Goal: Transaction & Acquisition: Purchase product/service

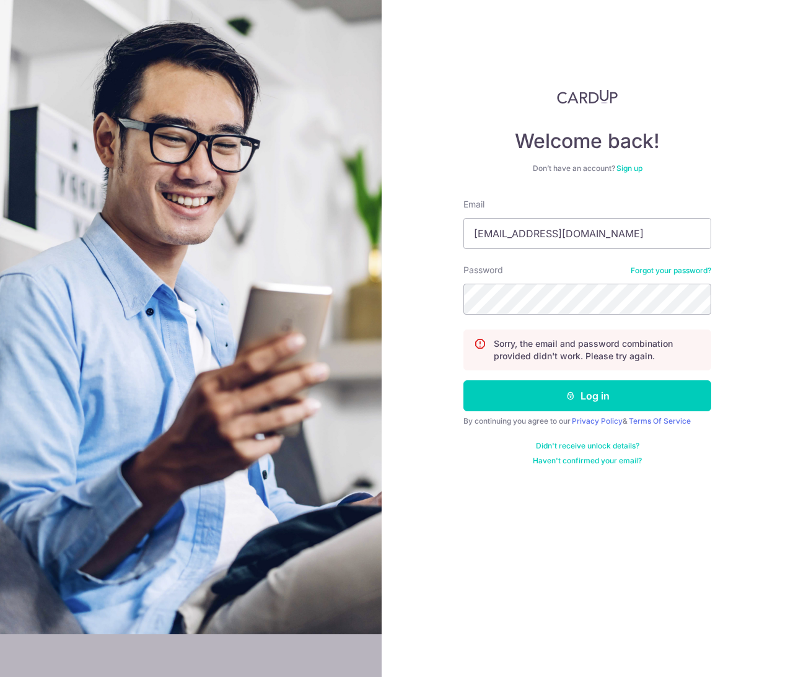
type input "Kyranjsmith@gmail.com"
click at [587, 396] on button "Log in" at bounding box center [587, 395] width 248 height 31
click at [678, 275] on link "Forgot your password?" at bounding box center [670, 271] width 81 height 10
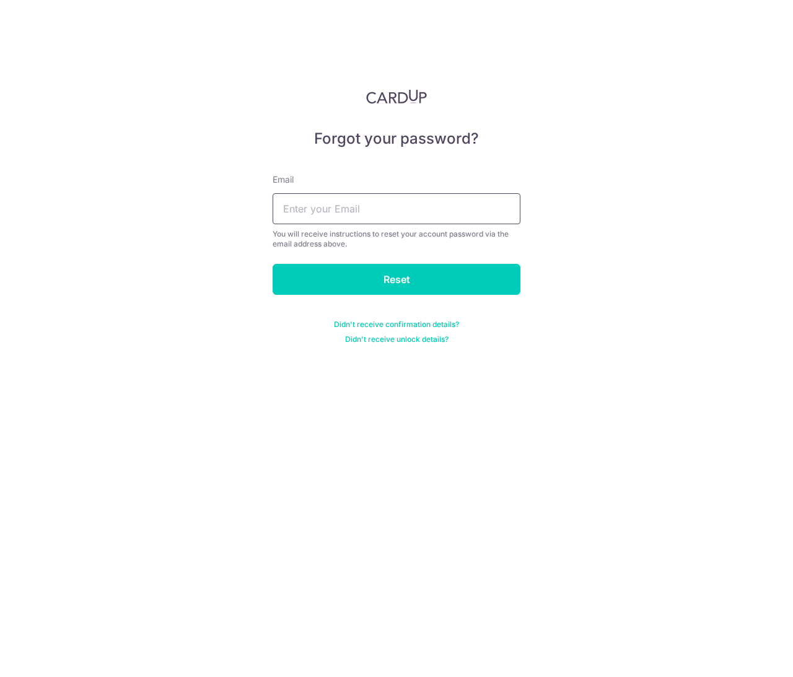
click at [453, 214] on input "text" at bounding box center [396, 208] width 248 height 31
type input "Kyranjsmith@gmail.com"
click at [396, 279] on input "Reset" at bounding box center [396, 279] width 248 height 31
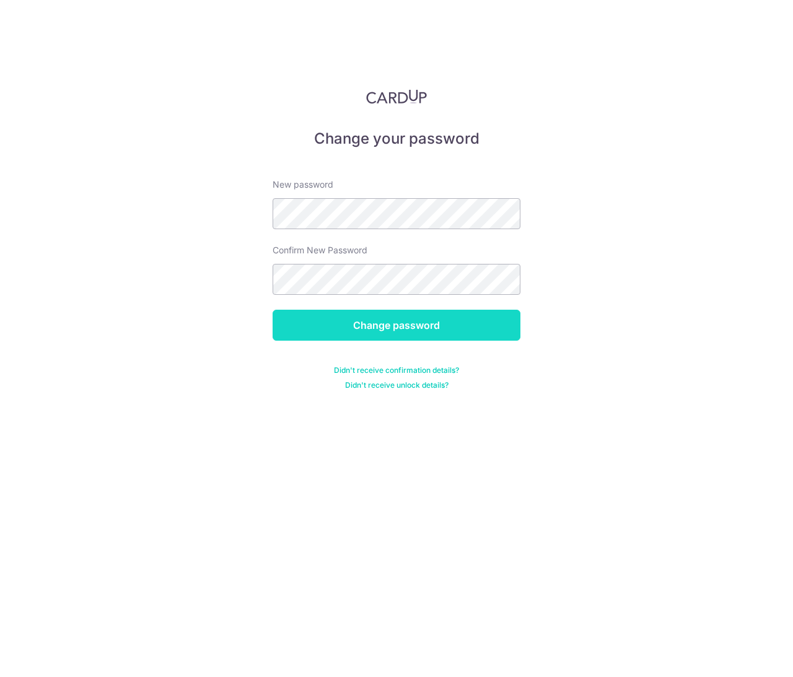
click at [328, 332] on input "Change password" at bounding box center [396, 325] width 248 height 31
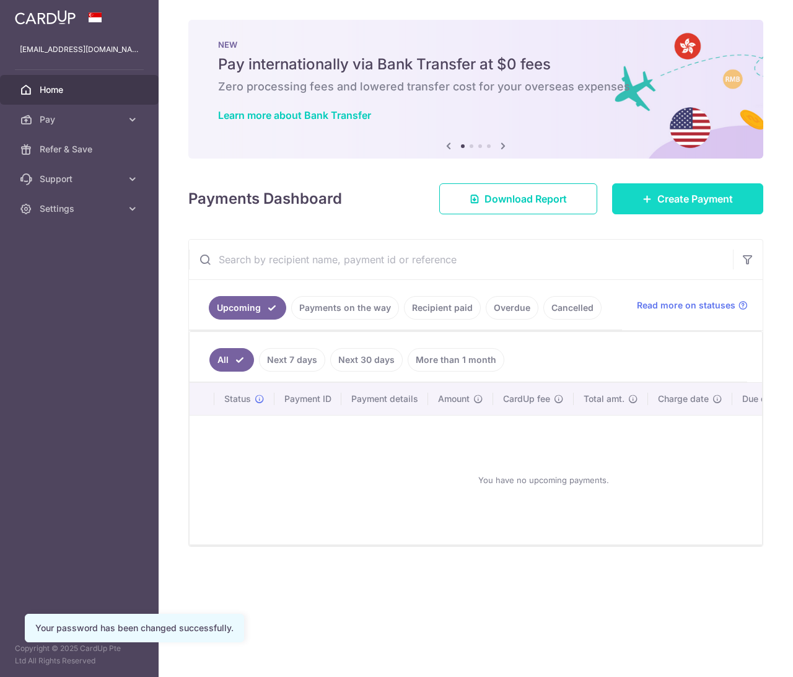
click at [650, 193] on link "Create Payment" at bounding box center [687, 198] width 151 height 31
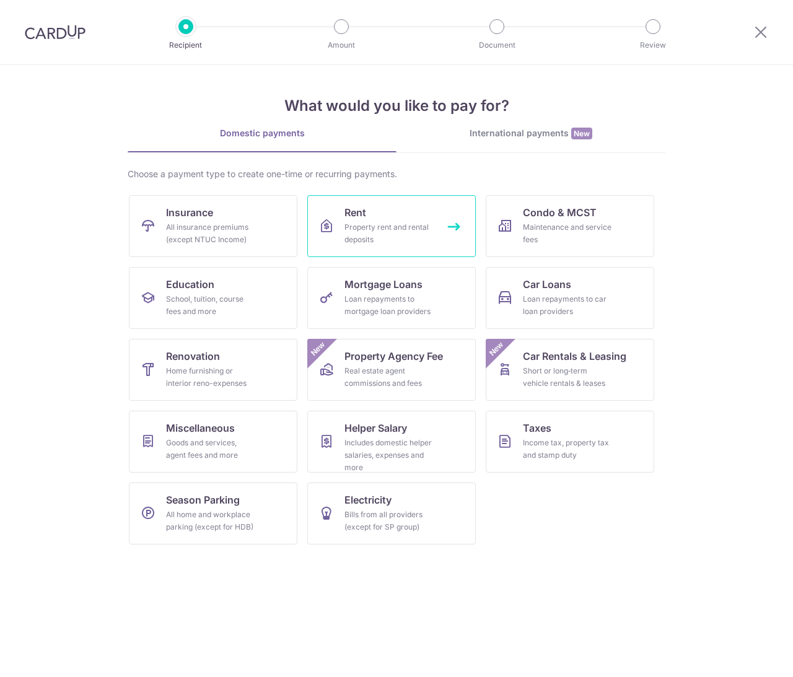
click at [367, 230] on div "Property rent and rental deposits" at bounding box center [388, 233] width 89 height 25
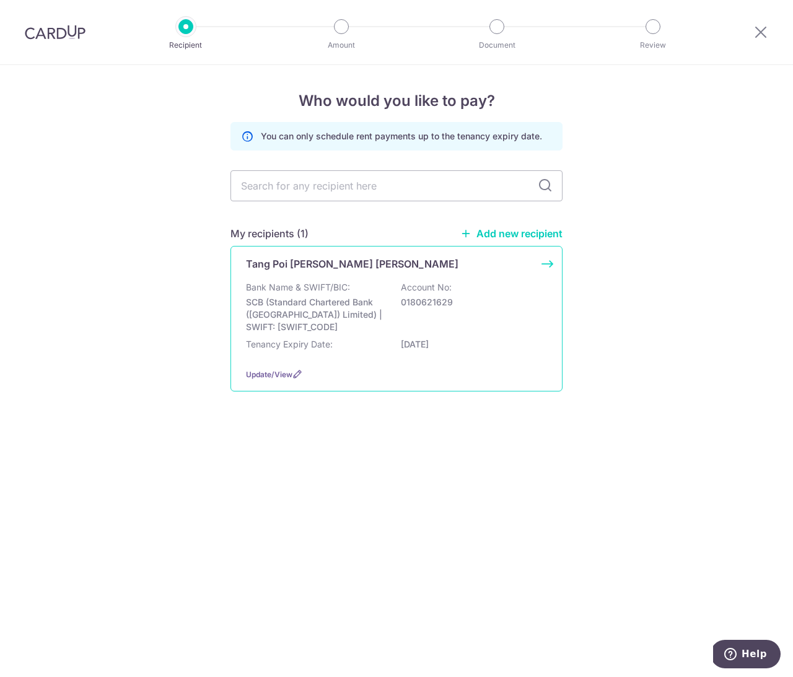
click at [301, 315] on p "SCB (Standard Chartered Bank ([GEOGRAPHIC_DATA]) Limited) | SWIFT: [SWIFT_CODE]" at bounding box center [315, 314] width 139 height 37
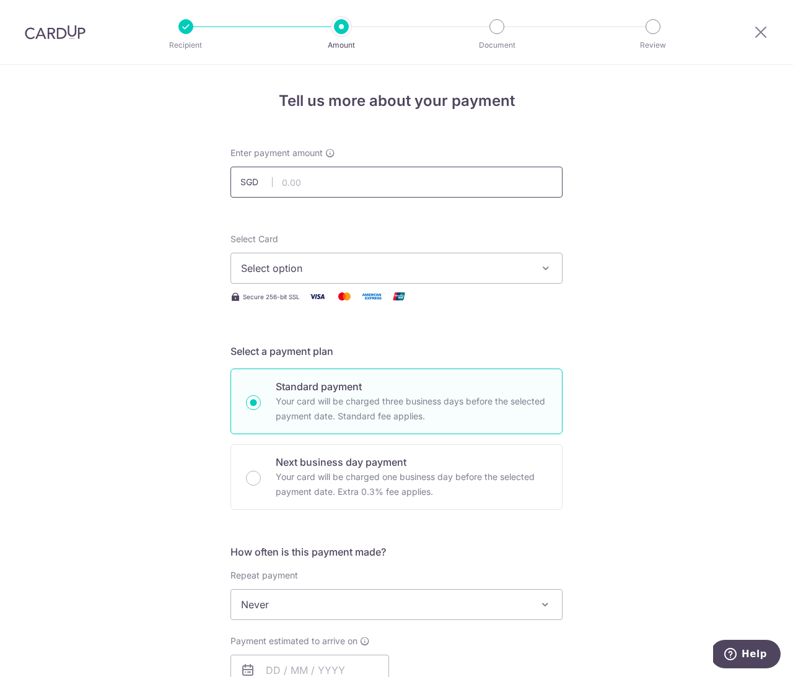
click at [319, 185] on input "text" at bounding box center [396, 182] width 332 height 31
click at [337, 277] on button "Select option" at bounding box center [396, 268] width 332 height 31
type input "4,200.00"
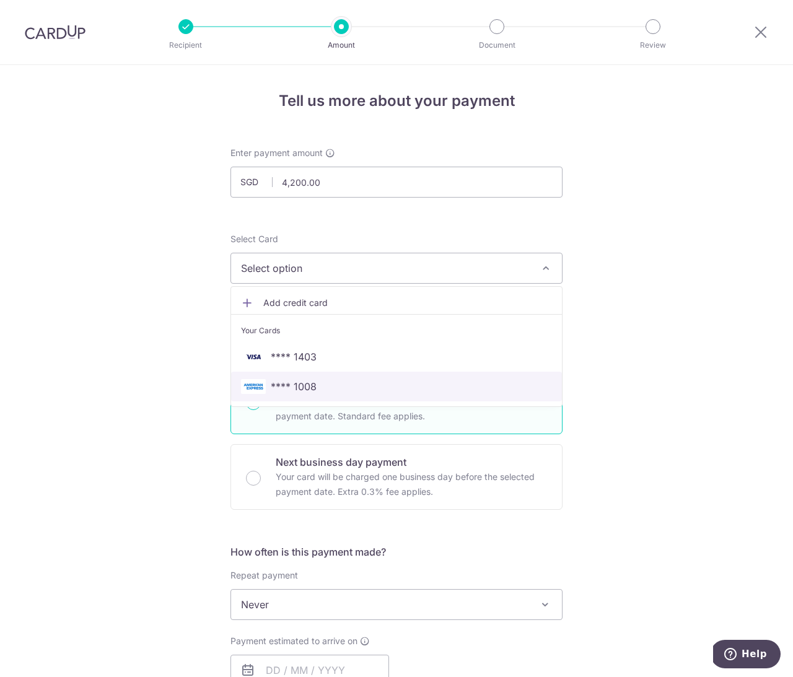
click at [325, 390] on span "**** 1008" at bounding box center [396, 386] width 311 height 15
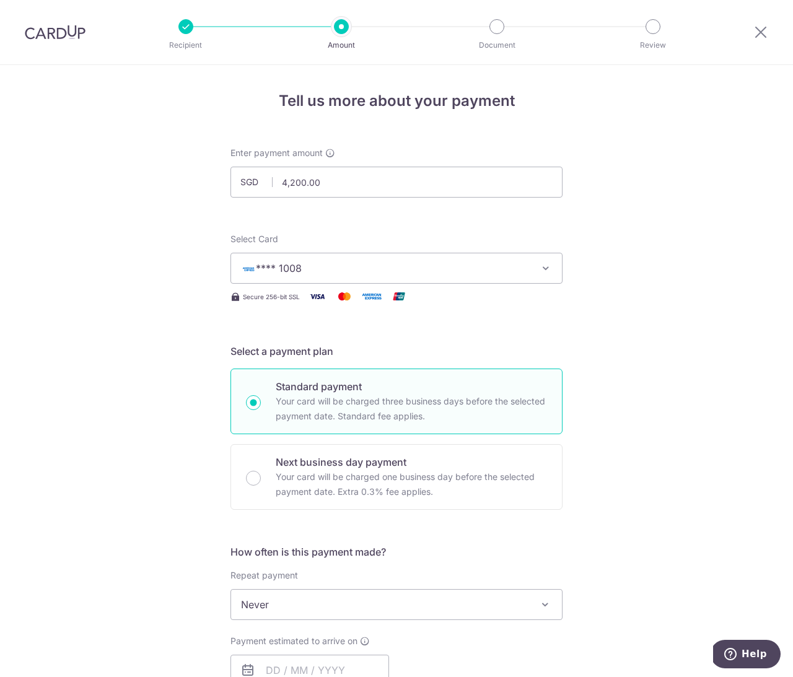
click at [333, 269] on span "**** 1008" at bounding box center [385, 268] width 289 height 15
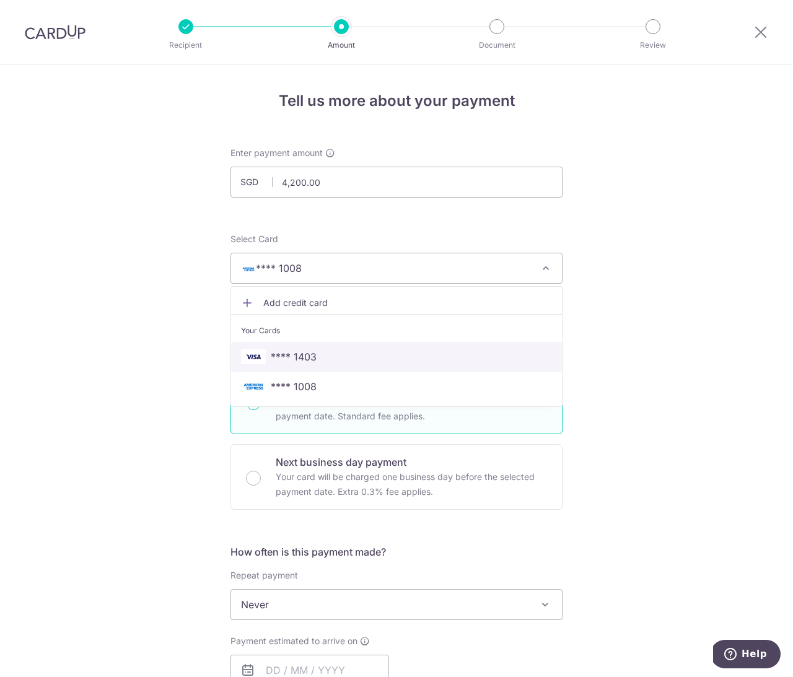
click at [339, 360] on span "**** 1403" at bounding box center [396, 356] width 311 height 15
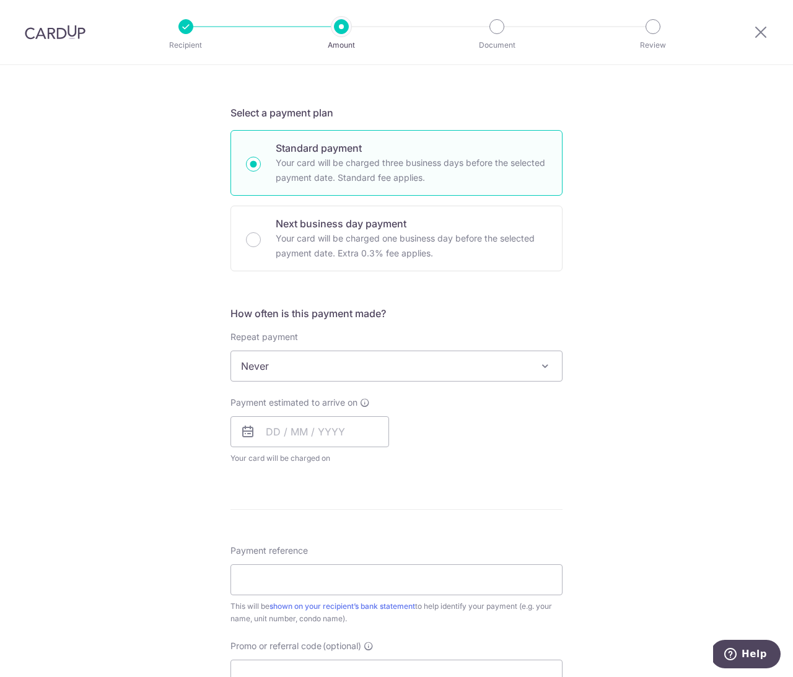
scroll to position [240, 0]
click at [320, 434] on input "text" at bounding box center [309, 430] width 159 height 31
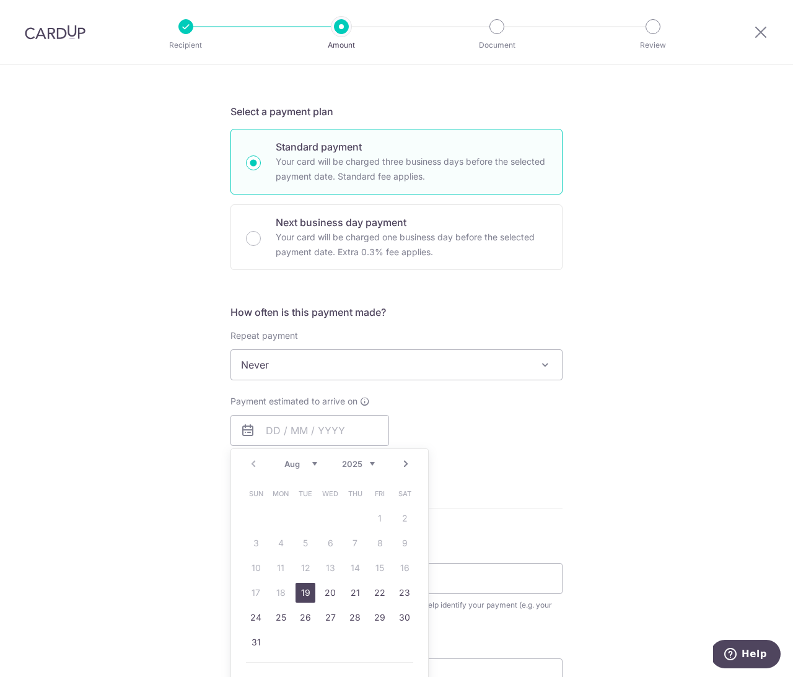
click at [318, 370] on span "Never" at bounding box center [396, 365] width 331 height 30
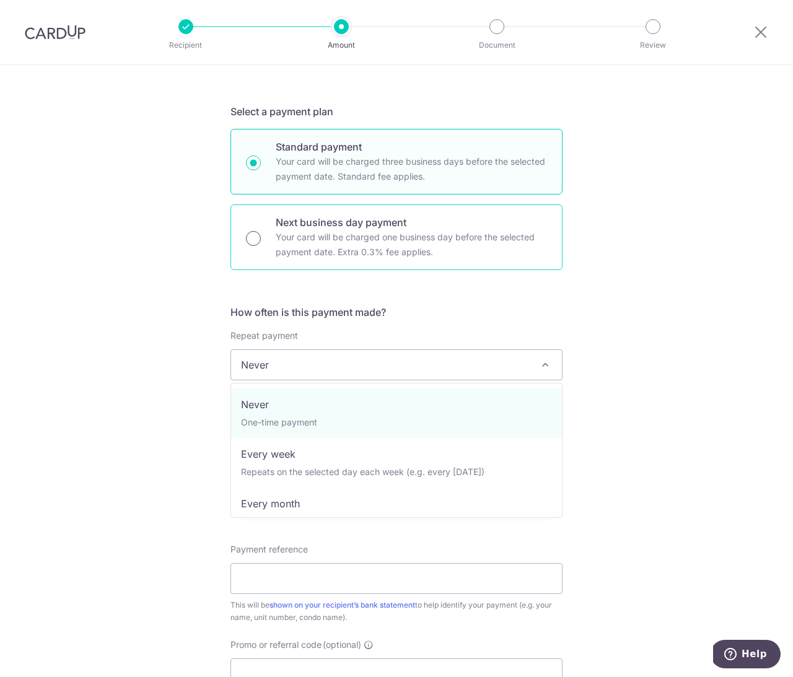
click at [251, 240] on input "Next business day payment Your card will be charged one business day before the…" at bounding box center [253, 238] width 15 height 15
radio input "true"
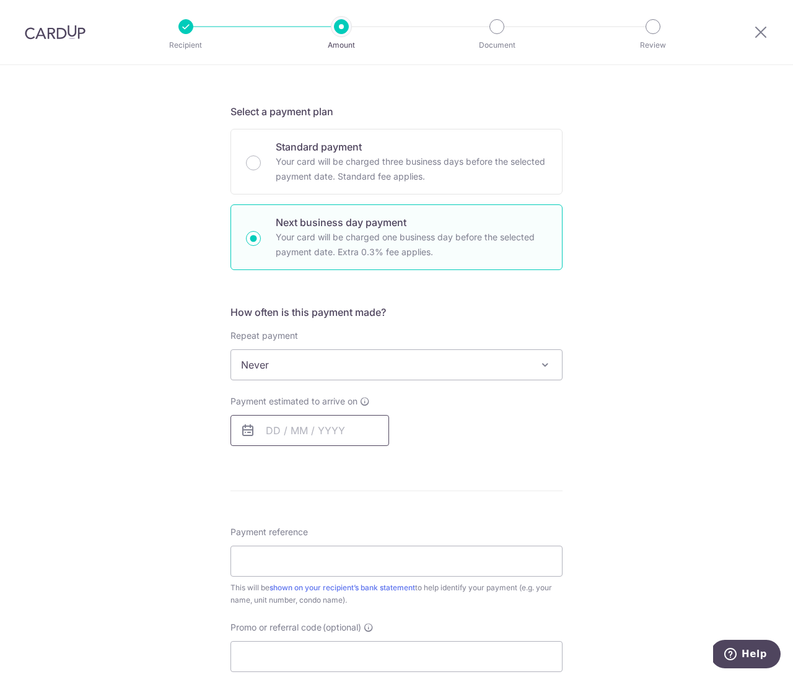
click at [337, 442] on input "text" at bounding box center [309, 430] width 159 height 31
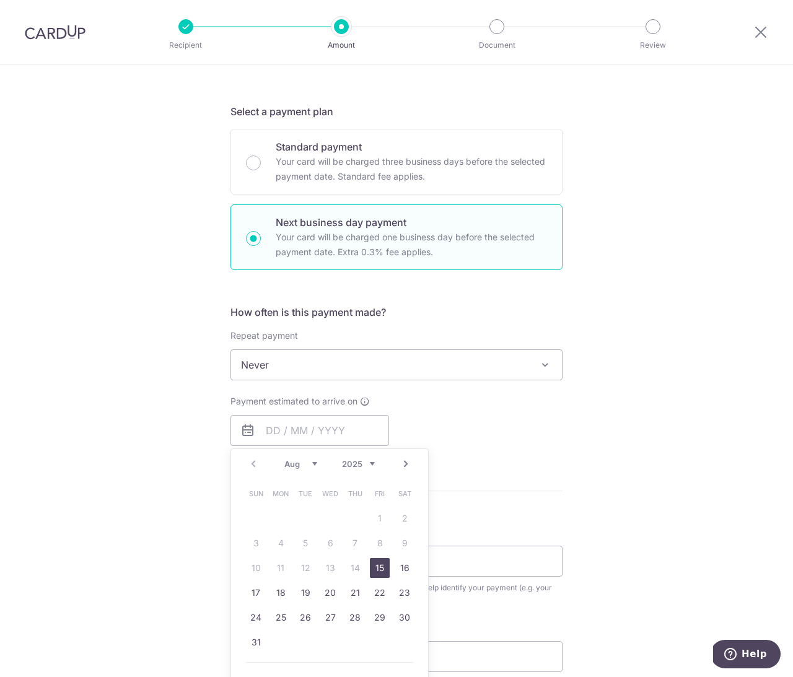
click at [380, 565] on link "15" at bounding box center [380, 568] width 20 height 20
type input "15/08/2025"
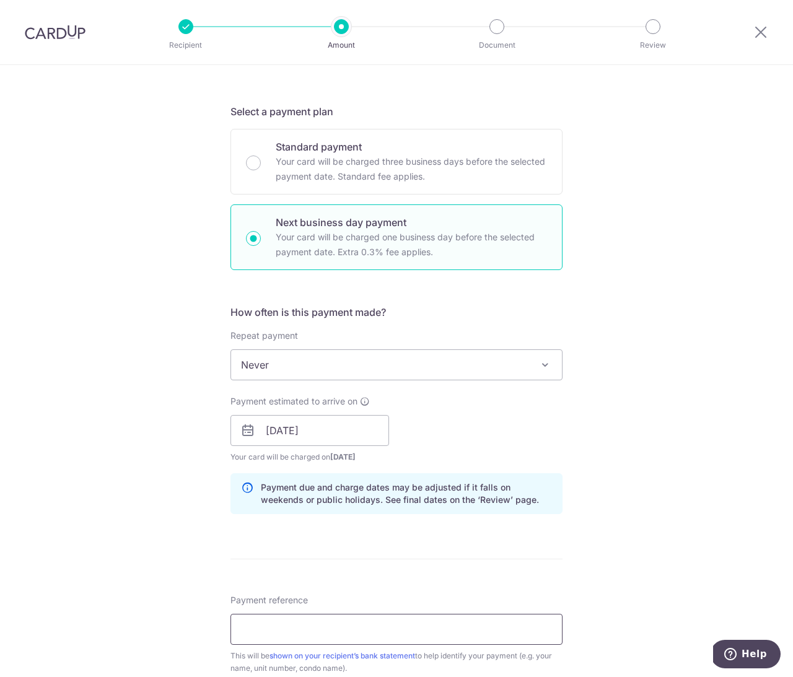
click at [375, 614] on input "Payment reference" at bounding box center [396, 629] width 332 height 31
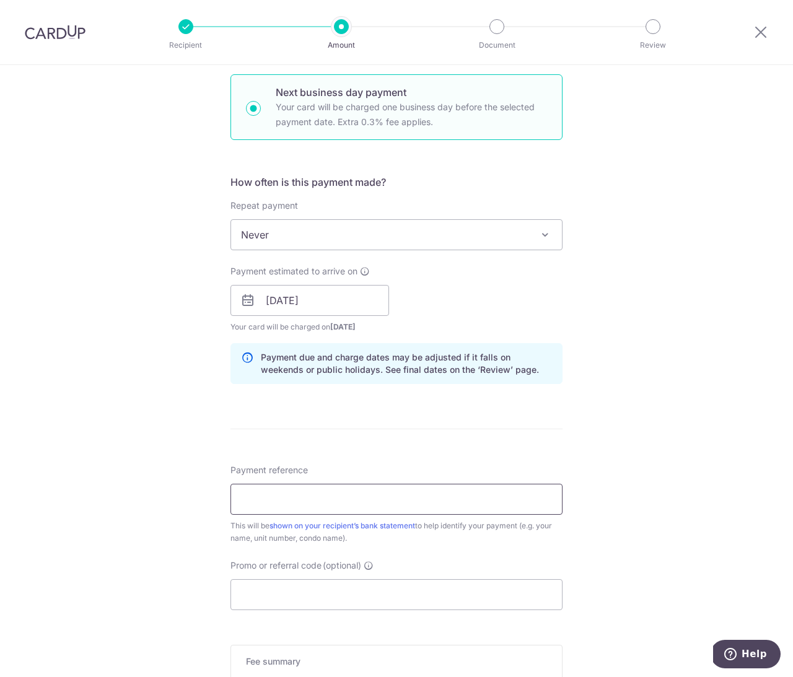
scroll to position [370, 0]
click at [274, 504] on input "Payment reference" at bounding box center [396, 498] width 332 height 31
click at [419, 608] on input "Promo or referral code (optional)" at bounding box center [396, 593] width 332 height 31
click at [447, 593] on input "Promo or referral code (optional)" at bounding box center [396, 593] width 332 height 31
click at [448, 602] on input "Promo or referral code (optional)" at bounding box center [396, 593] width 332 height 31
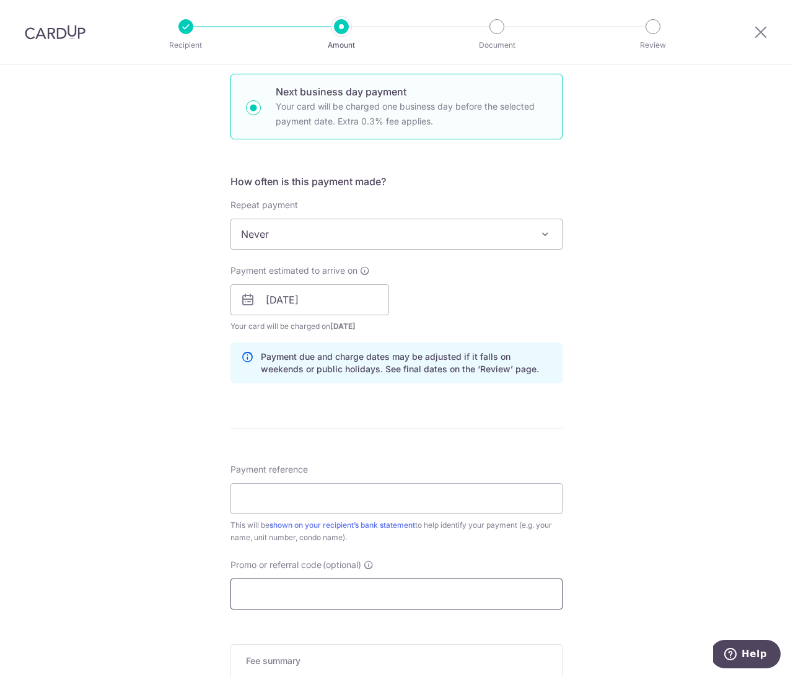
click at [449, 599] on input "Promo or referral code (optional)" at bounding box center [396, 593] width 332 height 31
click at [424, 507] on input "Payment reference" at bounding box center [396, 498] width 332 height 31
type input "Rent - K Smith"
click at [282, 582] on input "Promo or referral code (optional)" at bounding box center [396, 593] width 332 height 31
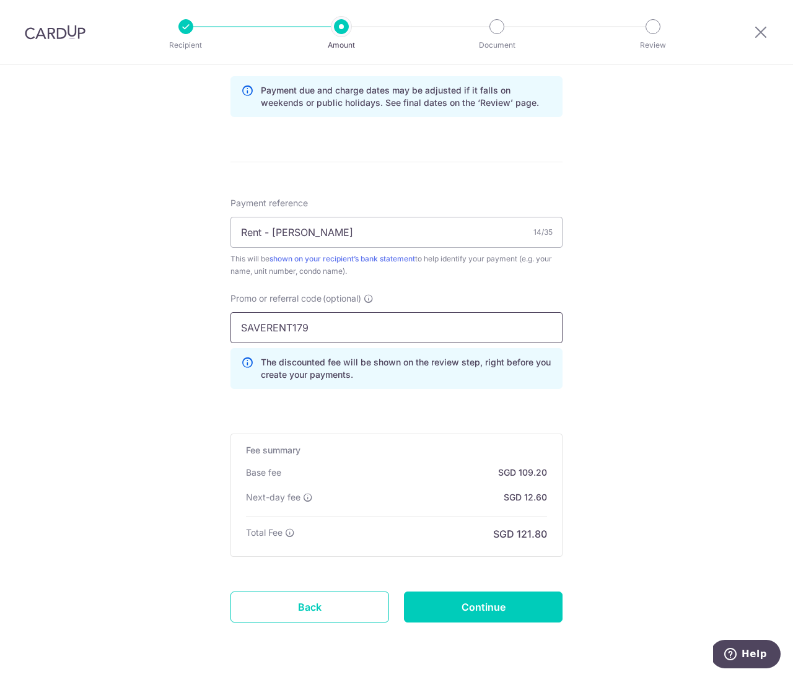
scroll to position [635, 0]
type input "SAVERENT179"
click at [497, 609] on input "Continue" at bounding box center [483, 608] width 159 height 31
type input "Create Schedule"
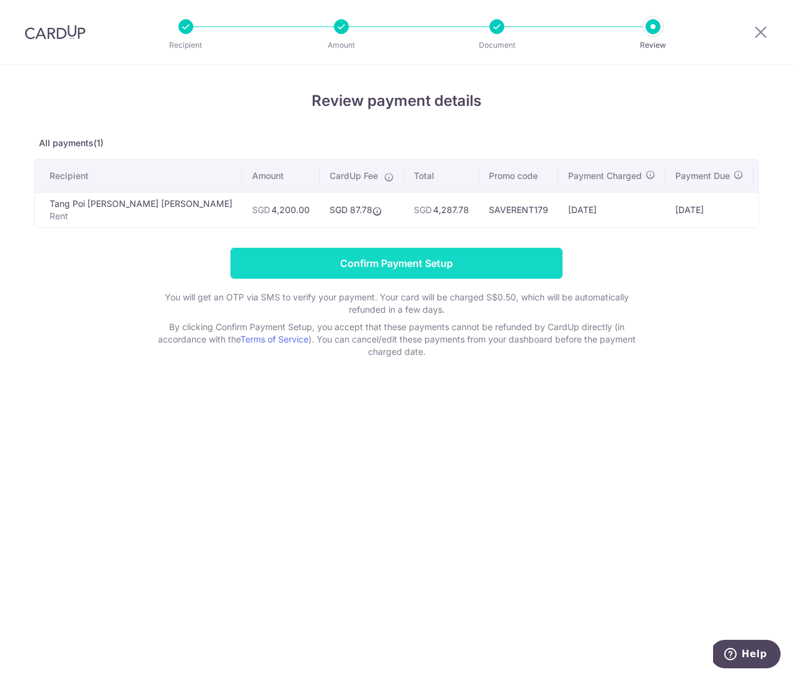
click at [505, 268] on input "Confirm Payment Setup" at bounding box center [396, 263] width 332 height 31
